Goal: Information Seeking & Learning: Learn about a topic

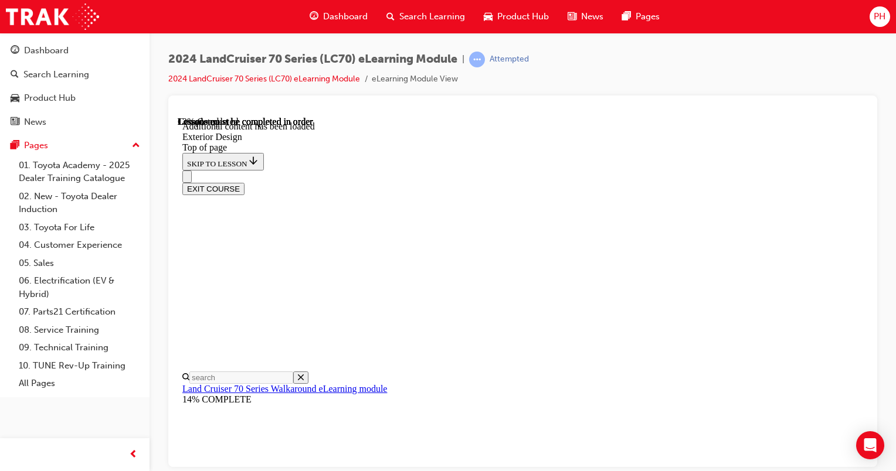
scroll to position [154, 0]
click at [423, 19] on span "Search Learning" at bounding box center [432, 16] width 66 height 13
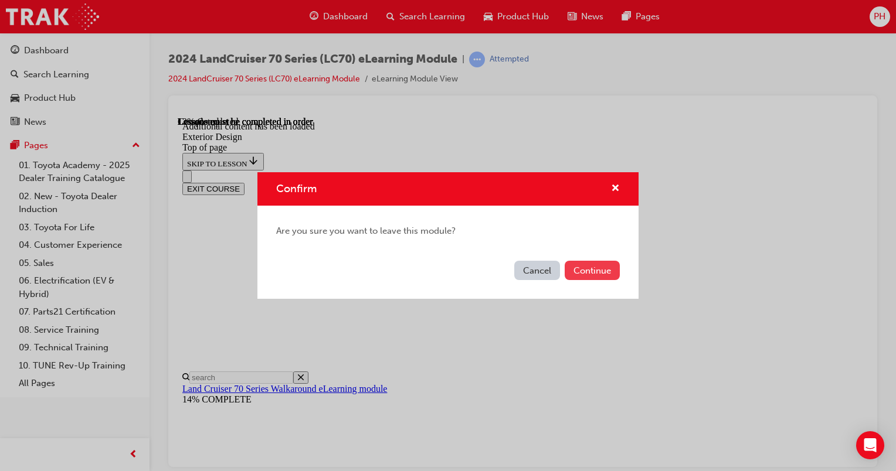
click at [594, 271] on button "Continue" at bounding box center [592, 270] width 55 height 19
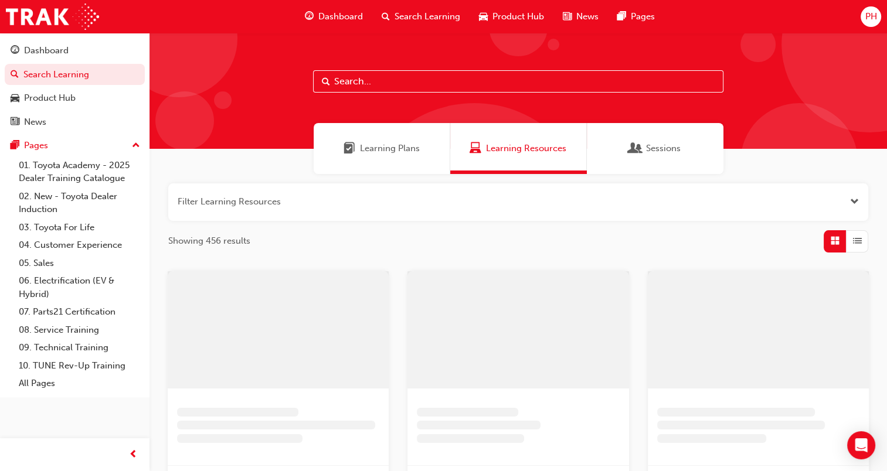
click at [397, 84] on input "text" at bounding box center [518, 81] width 410 height 22
type input "s"
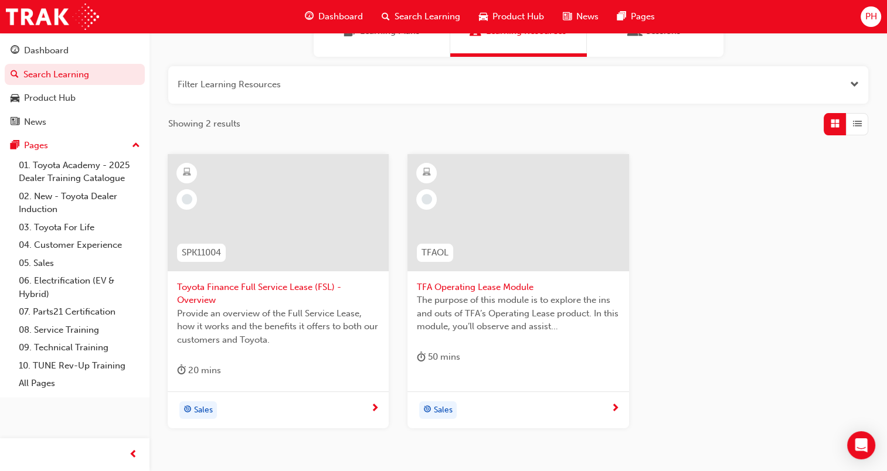
scroll to position [59, 0]
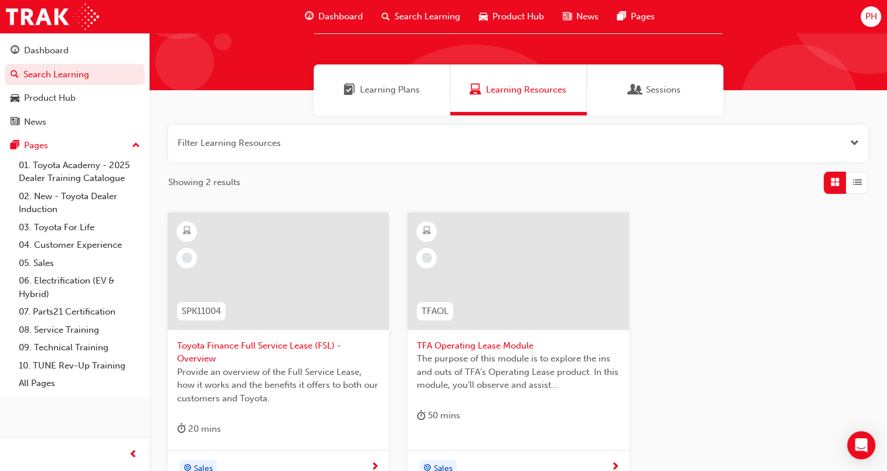
type input "lease"
click at [291, 346] on span "Toyota Finance Full Service Lease (FSL) - Overview" at bounding box center [278, 352] width 202 height 26
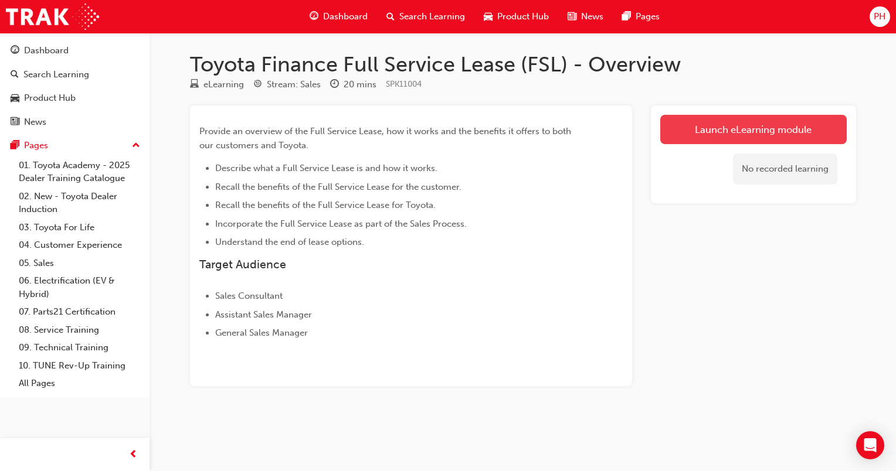
click at [703, 125] on link "Launch eLearning module" at bounding box center [753, 129] width 186 height 29
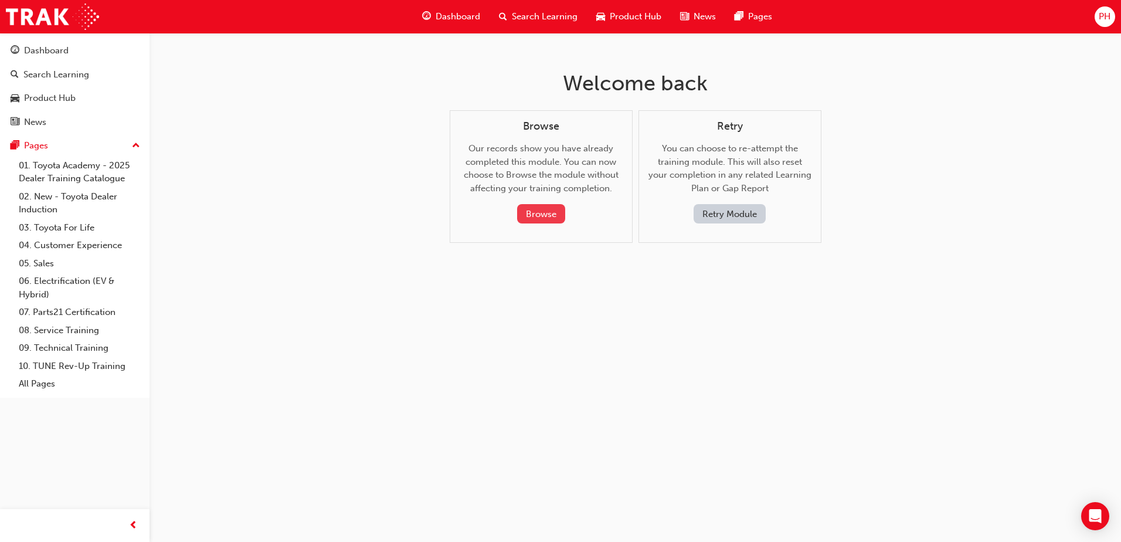
click at [554, 215] on button "Browse" at bounding box center [541, 213] width 48 height 19
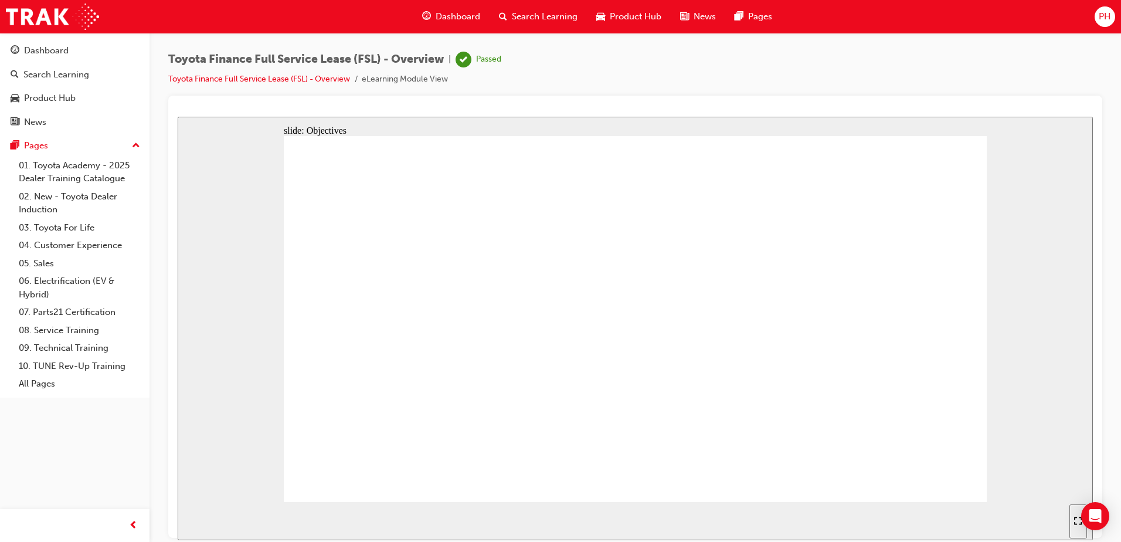
click at [538, 24] on div "Search Learning" at bounding box center [537, 17] width 97 height 24
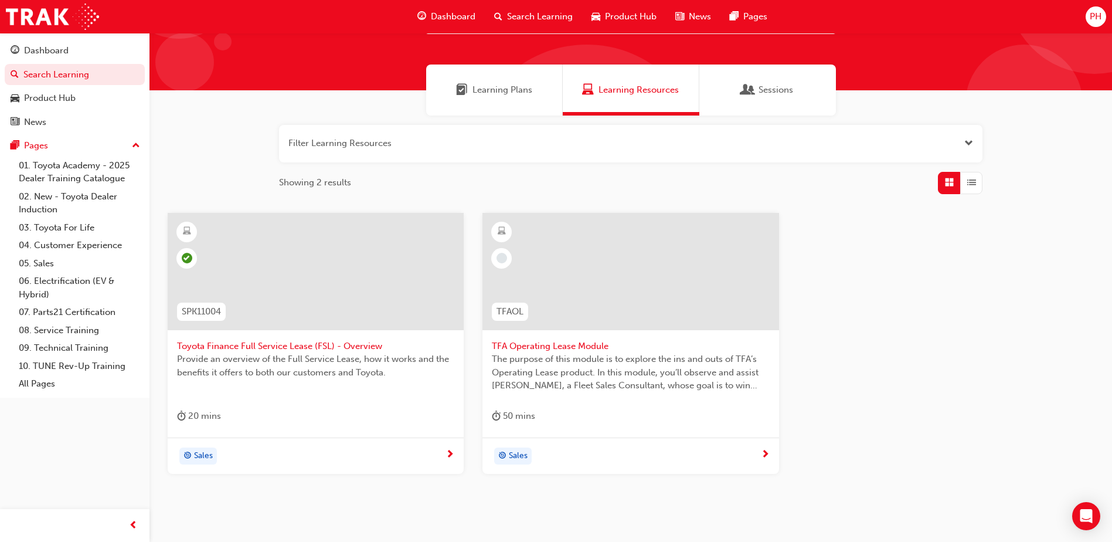
scroll to position [104, 0]
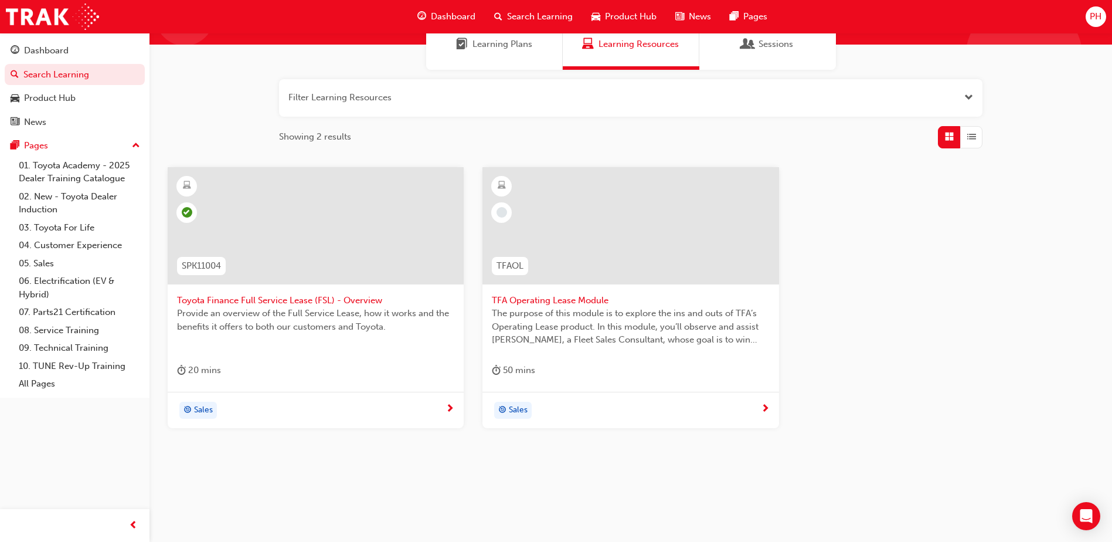
click at [708, 327] on span "The purpose of this module is to explore the ins and outs of TFA’s Operating Le…" at bounding box center [630, 327] width 277 height 40
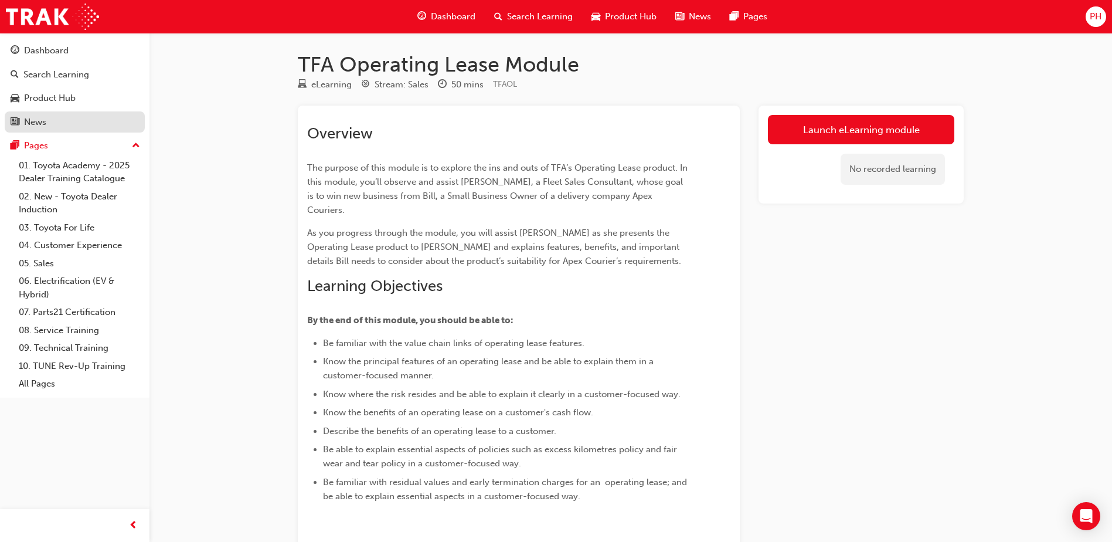
click at [10, 117] on link "News" at bounding box center [75, 122] width 140 height 22
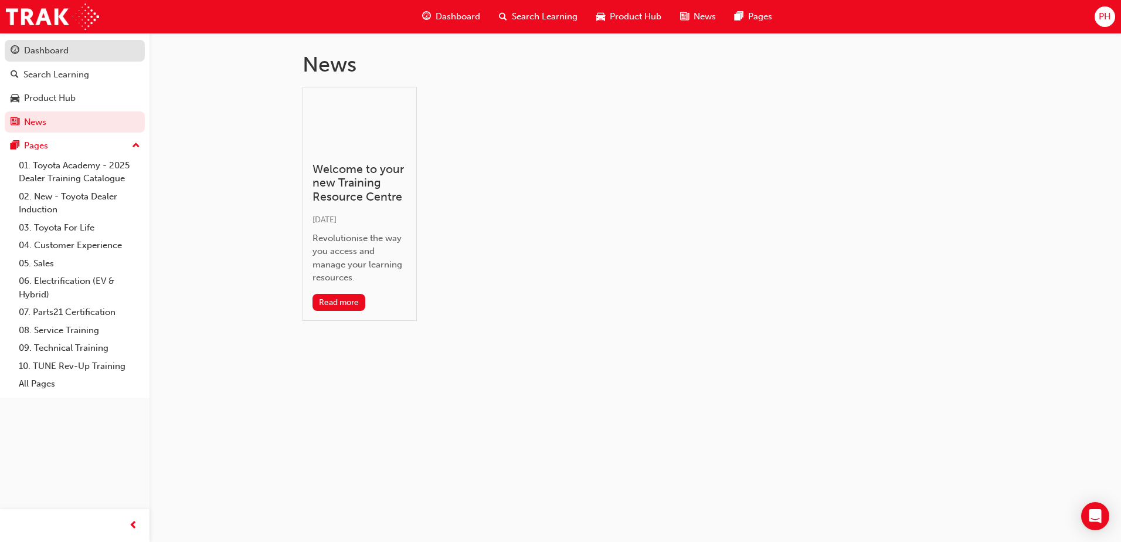
click at [74, 48] on div "Dashboard" at bounding box center [75, 50] width 128 height 15
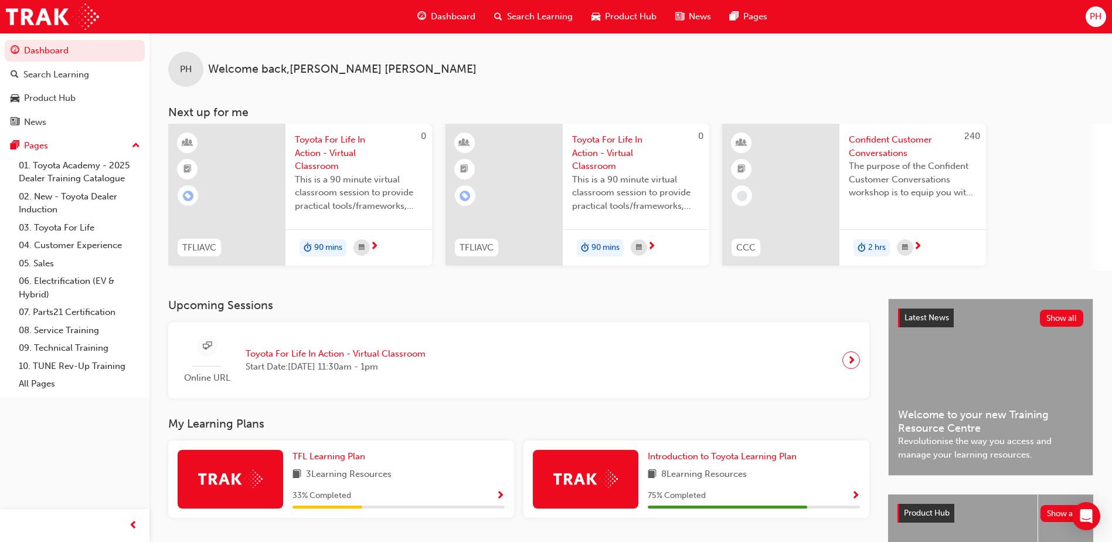
click at [533, 15] on span "Search Learning" at bounding box center [540, 16] width 66 height 13
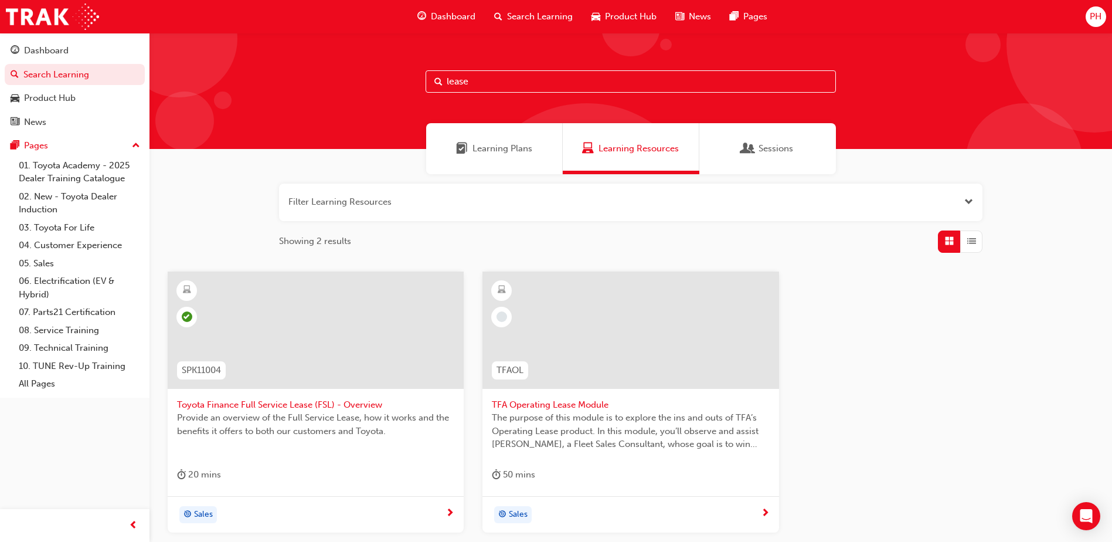
click at [499, 82] on input "lease" at bounding box center [631, 81] width 410 height 22
type input "l"
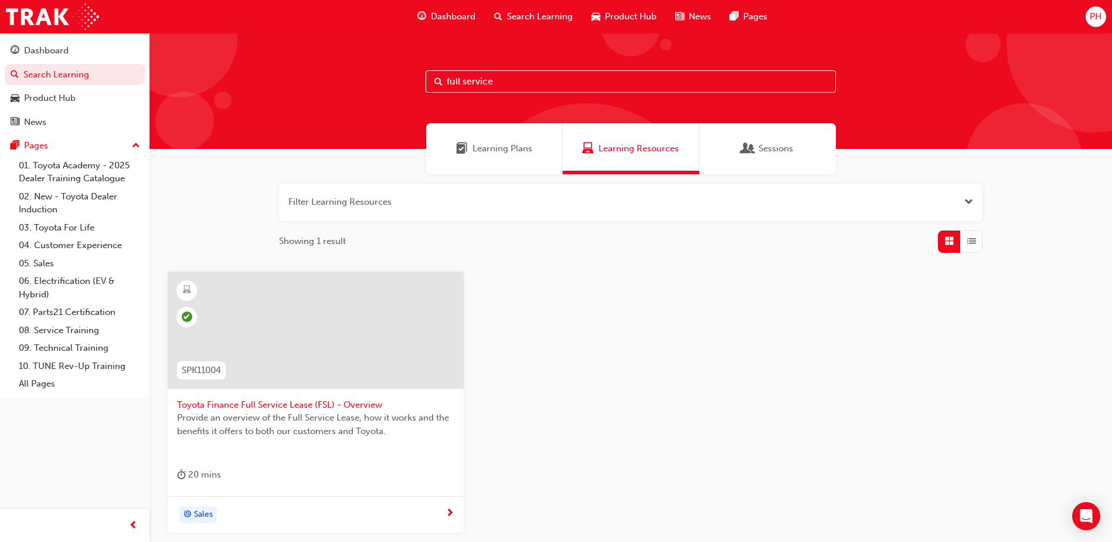
type input "full service"
drag, startPoint x: 495, startPoint y: 75, endPoint x: 259, endPoint y: 41, distance: 239.3
click at [259, 41] on div "full service" at bounding box center [630, 91] width 963 height 116
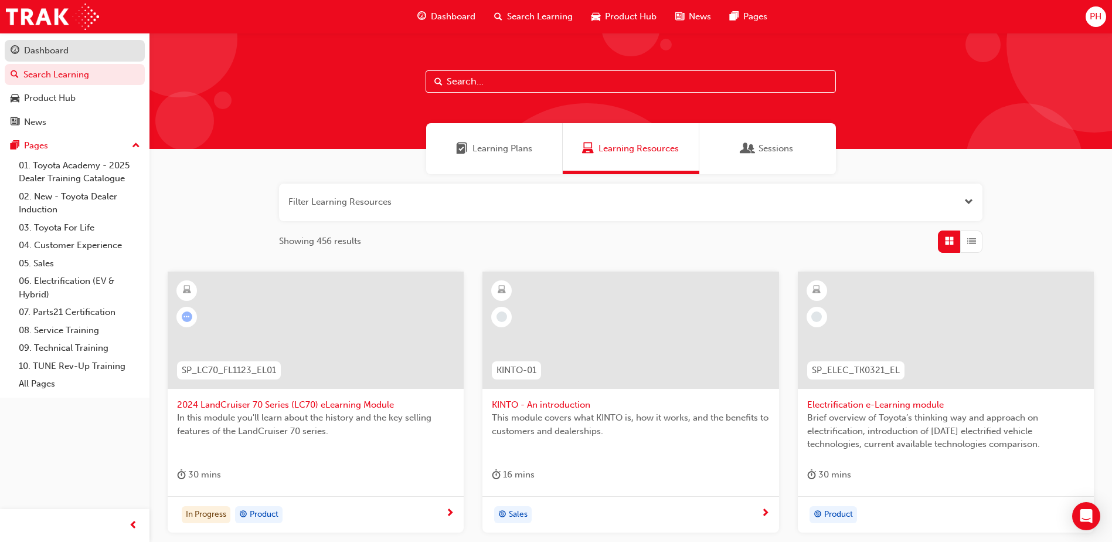
click at [67, 51] on div "Dashboard" at bounding box center [46, 50] width 45 height 13
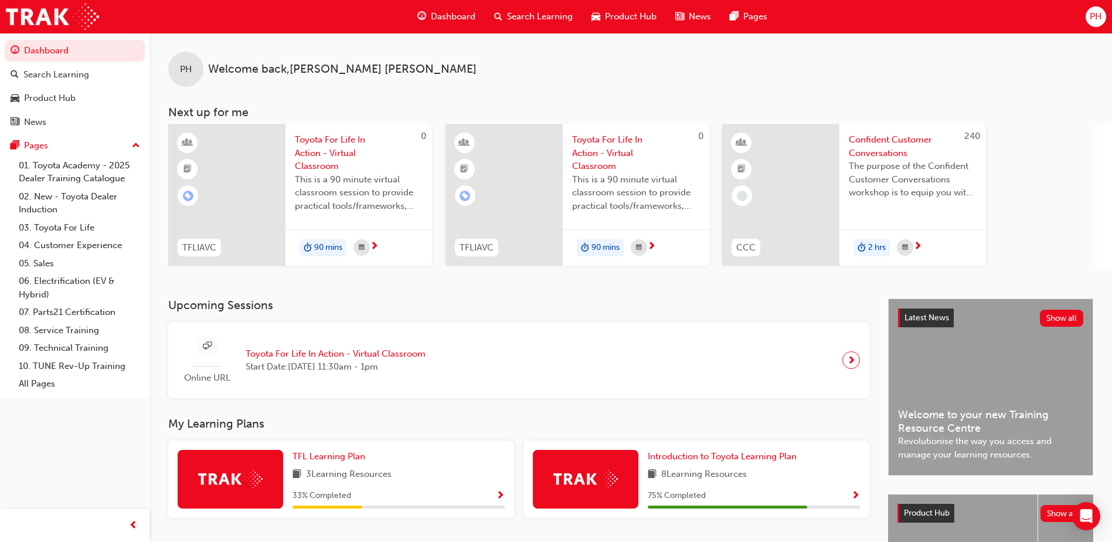
click at [552, 18] on span "Search Learning" at bounding box center [540, 16] width 66 height 13
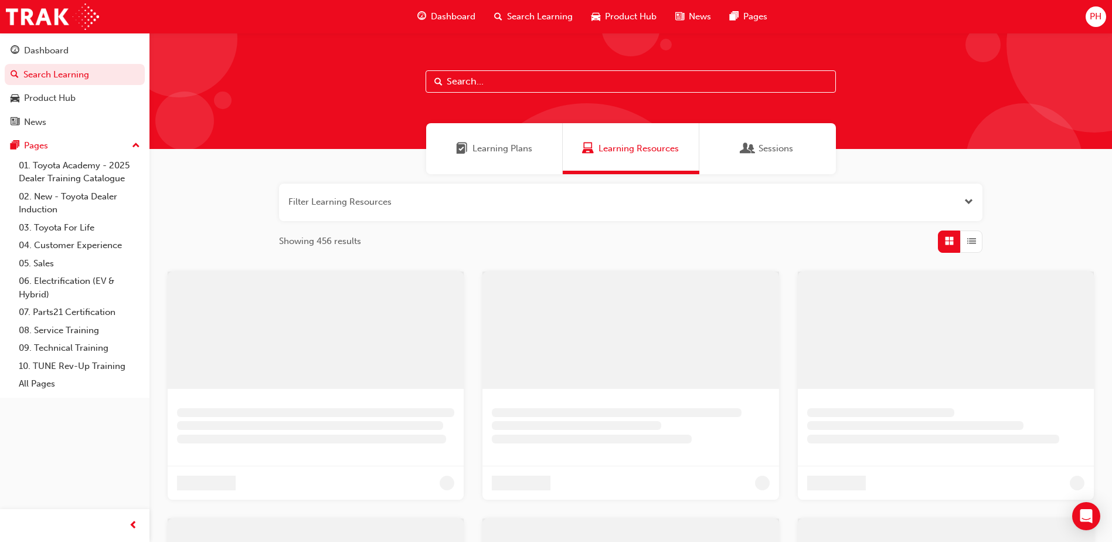
click at [504, 86] on input "text" at bounding box center [631, 81] width 410 height 22
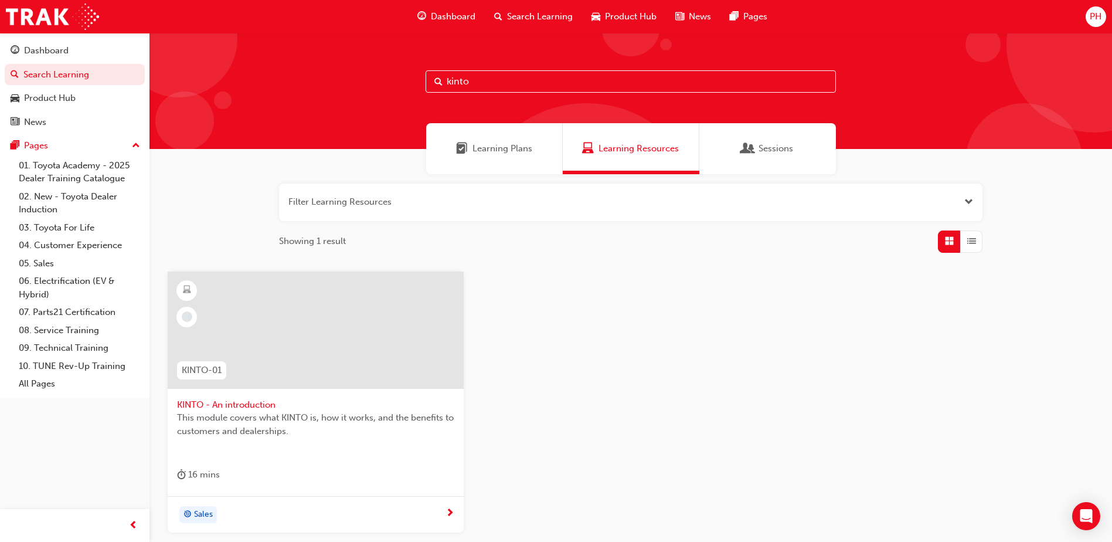
type input "kinto"
click at [281, 398] on span "KINTO - An introduction" at bounding box center [315, 404] width 277 height 13
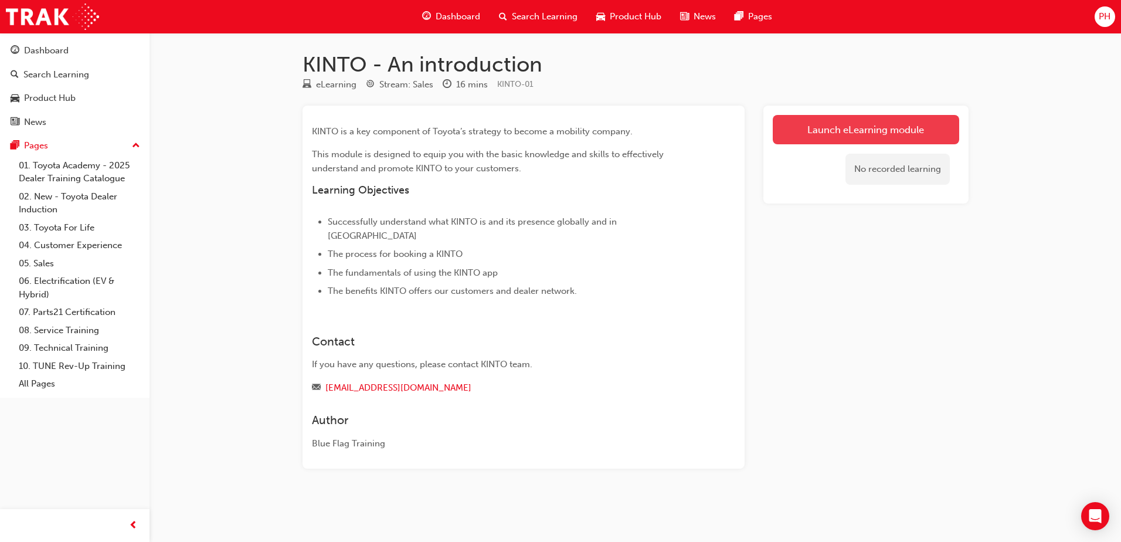
click at [853, 123] on link "Launch eLearning module" at bounding box center [866, 129] width 186 height 29
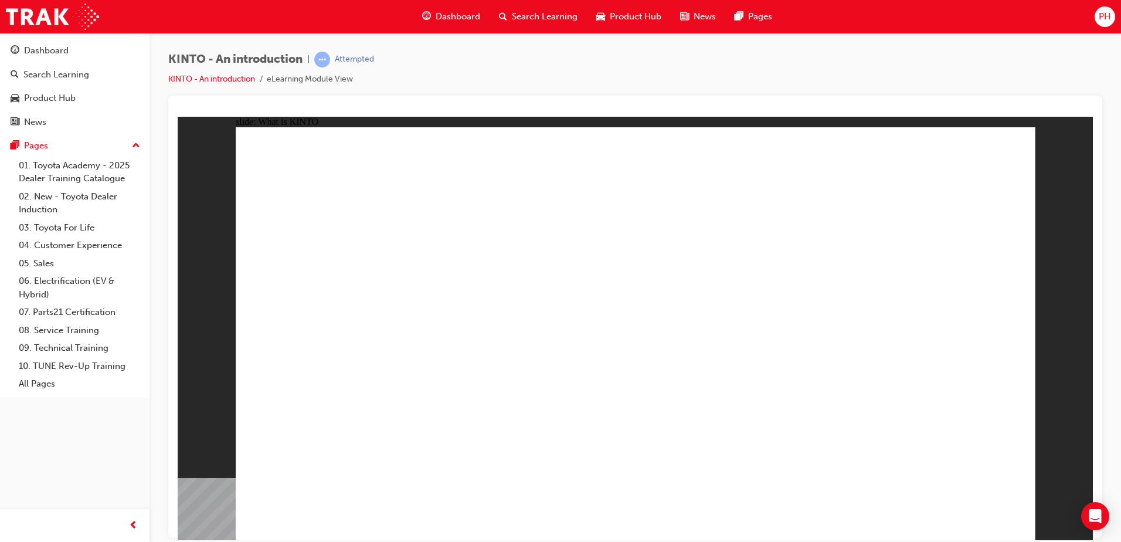
drag, startPoint x: 472, startPoint y: 365, endPoint x: 550, endPoint y: 364, distance: 78.0
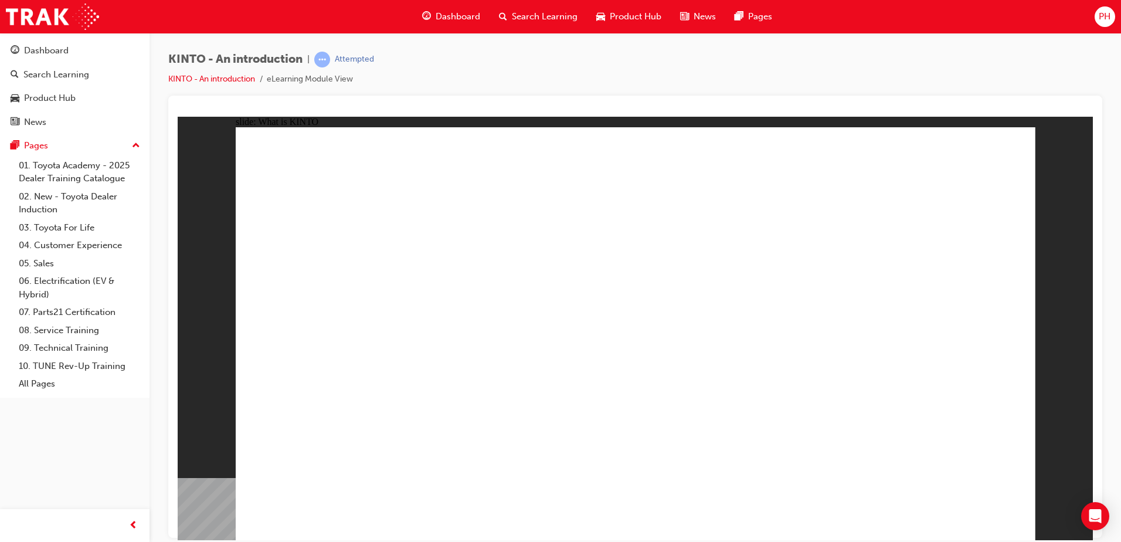
drag, startPoint x: 877, startPoint y: 517, endPoint x: 906, endPoint y: 513, distance: 29.0
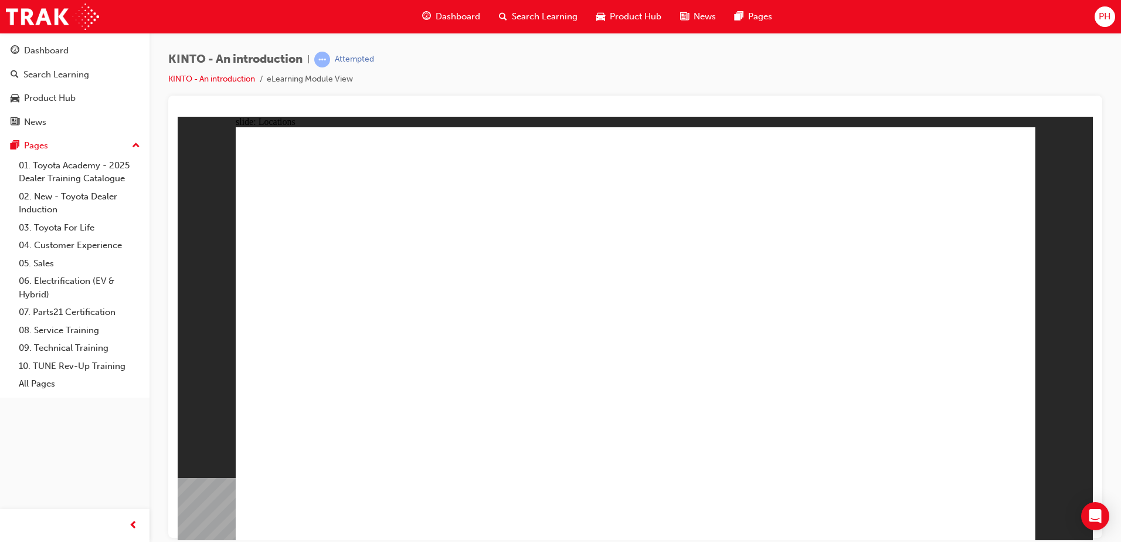
drag, startPoint x: 334, startPoint y: 414, endPoint x: 309, endPoint y: 433, distance: 30.6
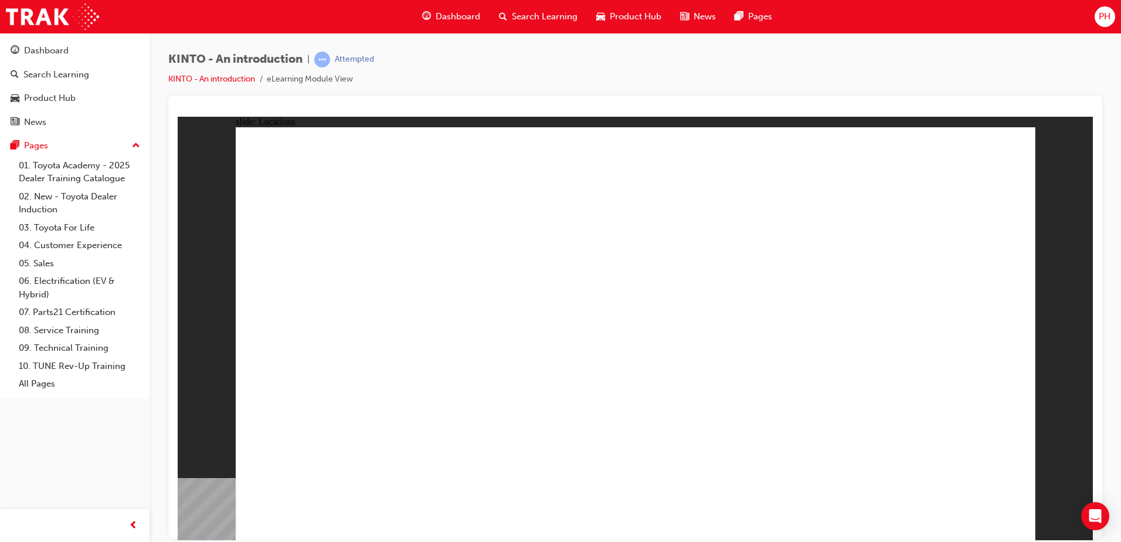
drag, startPoint x: 588, startPoint y: 226, endPoint x: 591, endPoint y: 220, distance: 6.6
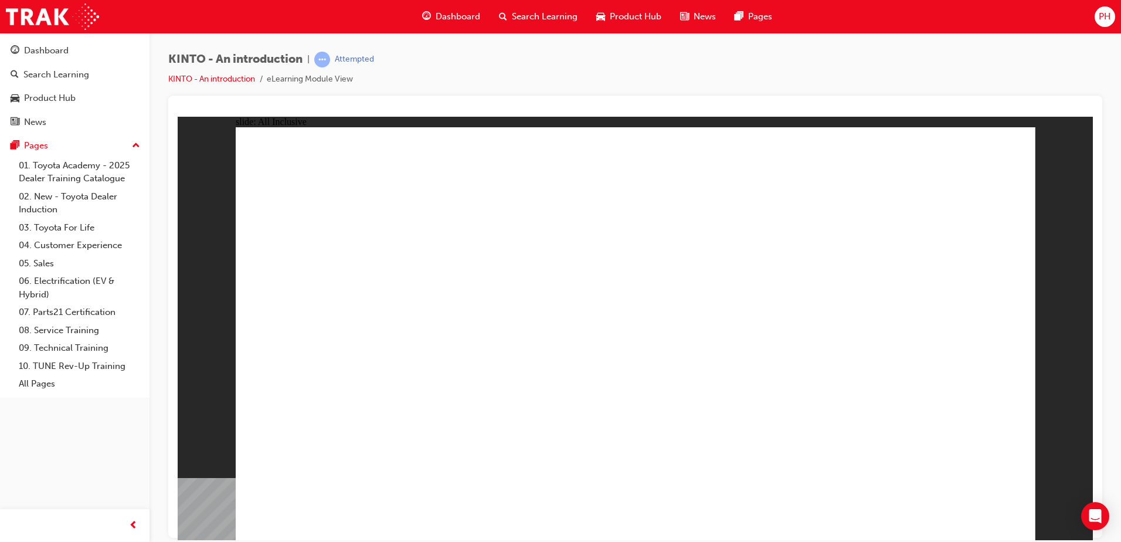
drag, startPoint x: 463, startPoint y: 248, endPoint x: 502, endPoint y: 255, distance: 39.9
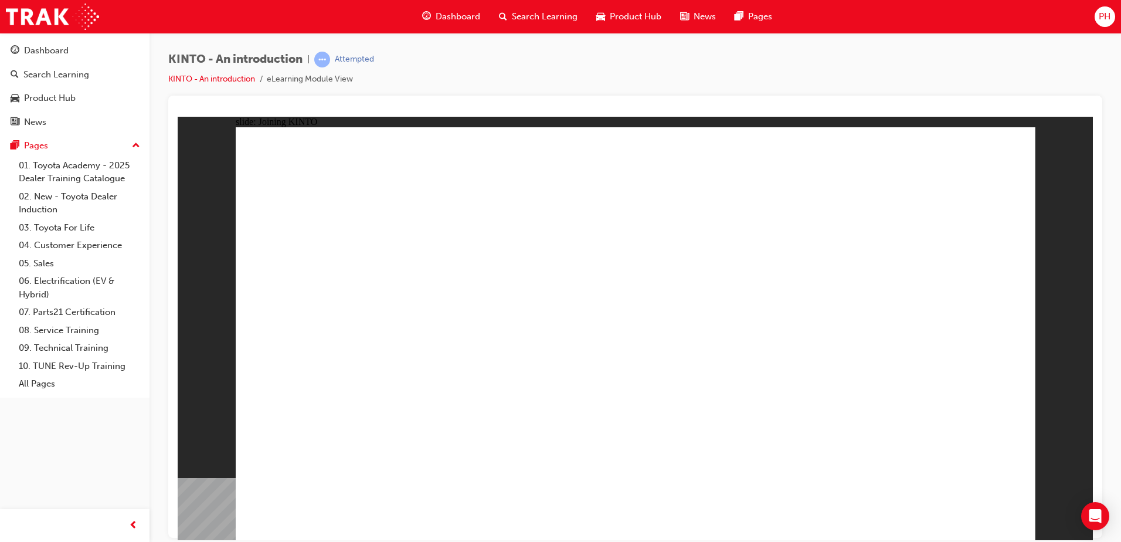
drag, startPoint x: 640, startPoint y: 339, endPoint x: 722, endPoint y: 339, distance: 82.1
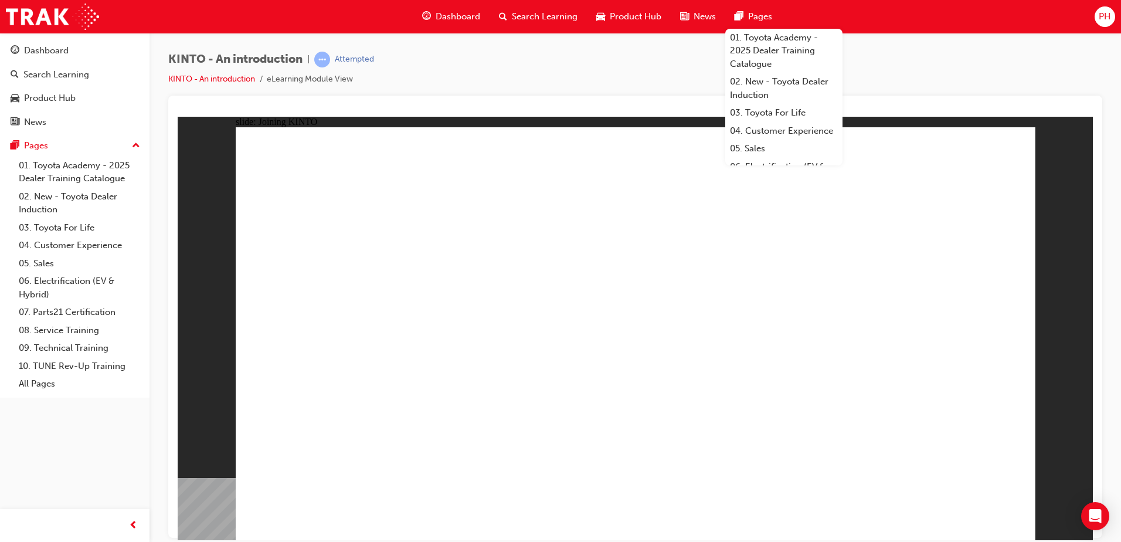
drag, startPoint x: 699, startPoint y: 322, endPoint x: 783, endPoint y: 332, distance: 84.4
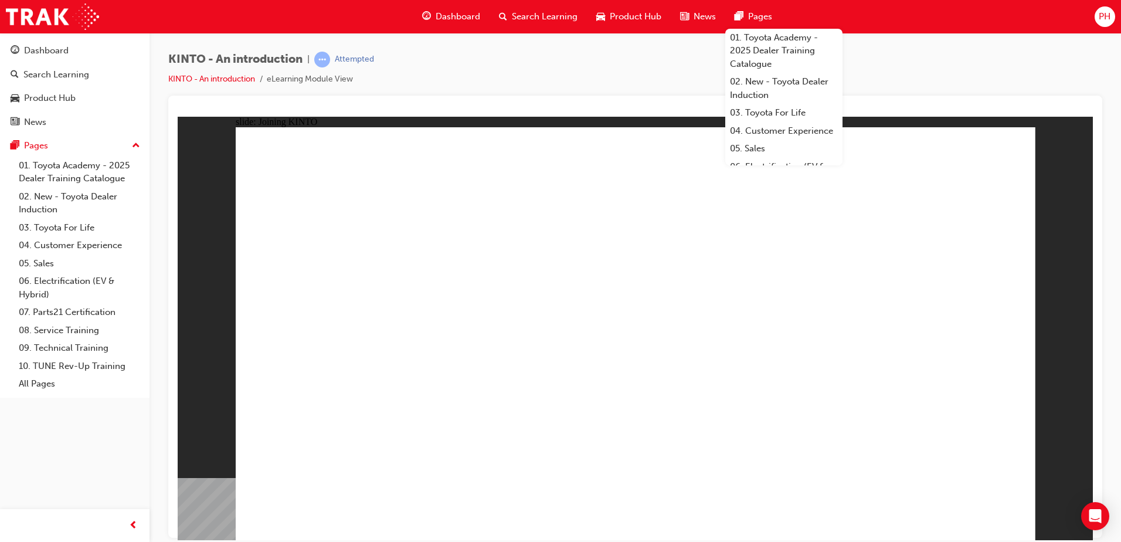
drag, startPoint x: 491, startPoint y: 386, endPoint x: 478, endPoint y: 333, distance: 54.5
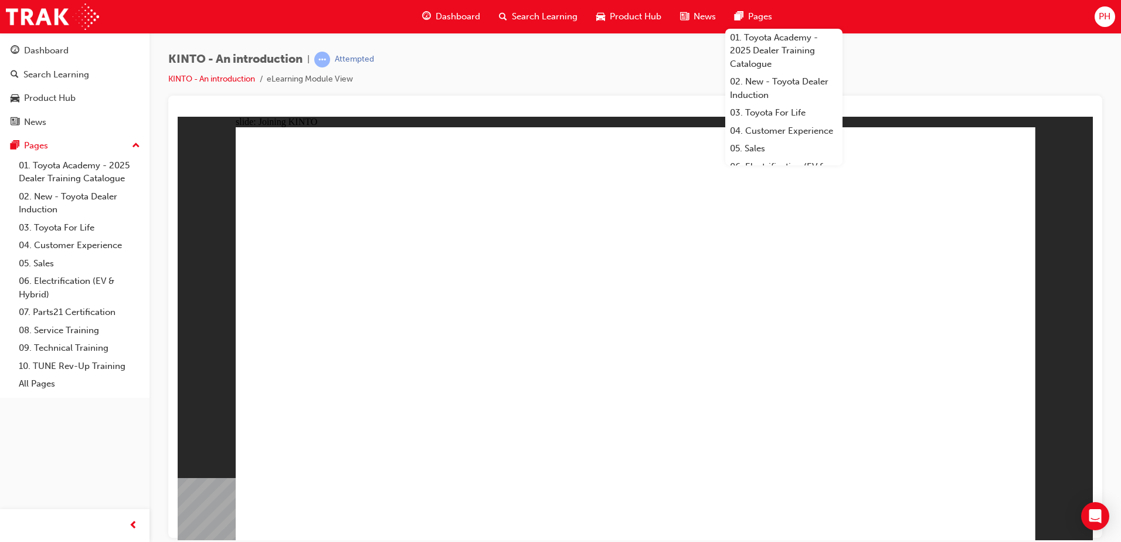
drag, startPoint x: 849, startPoint y: 414, endPoint x: 854, endPoint y: 402, distance: 13.2
drag, startPoint x: 854, startPoint y: 402, endPoint x: 858, endPoint y: 392, distance: 10.8
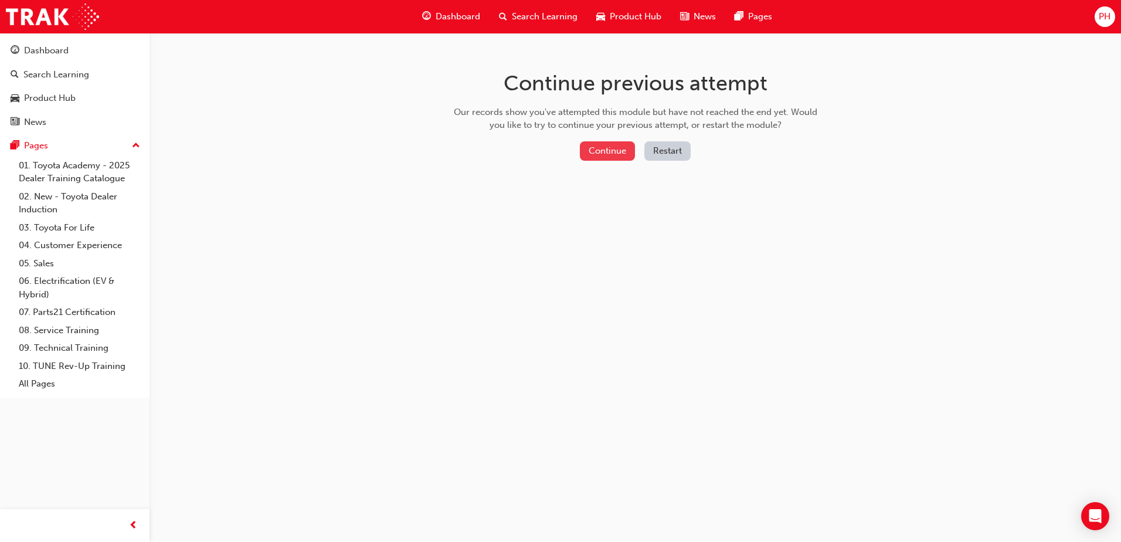
click at [612, 156] on button "Continue" at bounding box center [607, 150] width 55 height 19
